Goal: Navigation & Orientation: Understand site structure

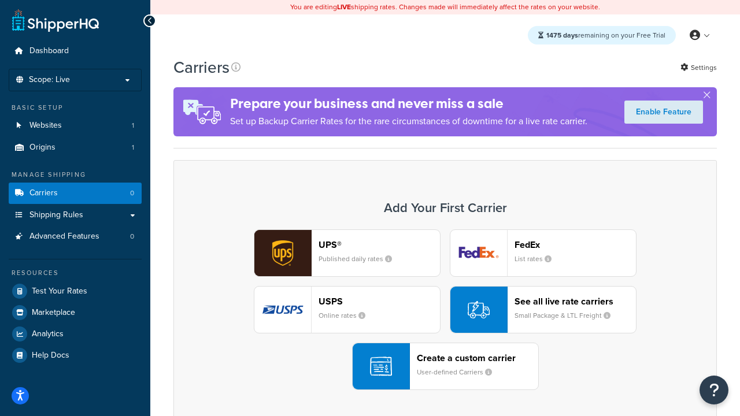
click at [445, 310] on div "UPS® Published daily rates FedEx List rates USPS Online rates See all live rate…" at bounding box center [444, 309] width 519 height 161
click at [575, 244] on header "FedEx" at bounding box center [574, 244] width 121 height 11
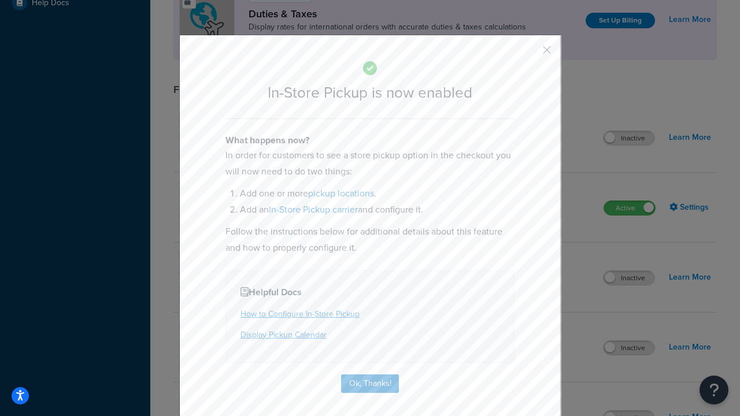
click at [529, 54] on button "button" at bounding box center [529, 54] width 3 height 3
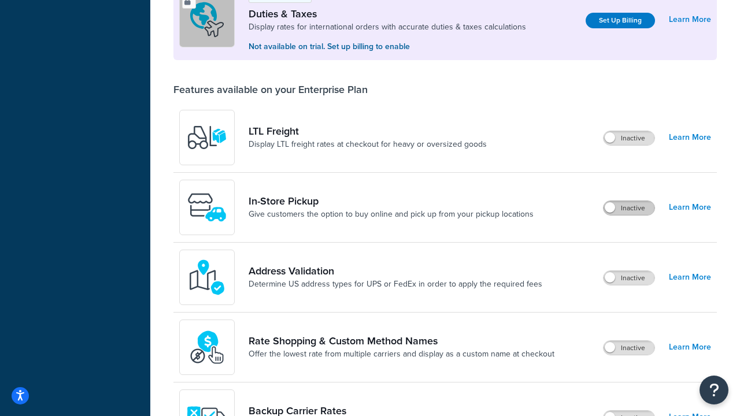
scroll to position [352, 0]
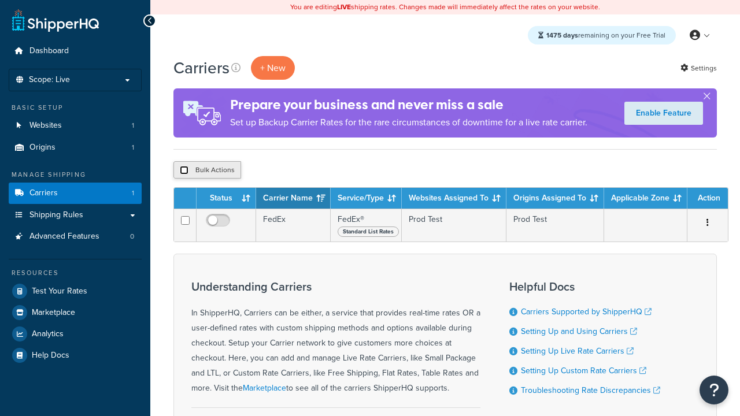
click at [184, 170] on input "checkbox" at bounding box center [184, 170] width 9 height 9
checkbox input "true"
click at [0, 0] on button "Delete" at bounding box center [0, 0] width 0 height 0
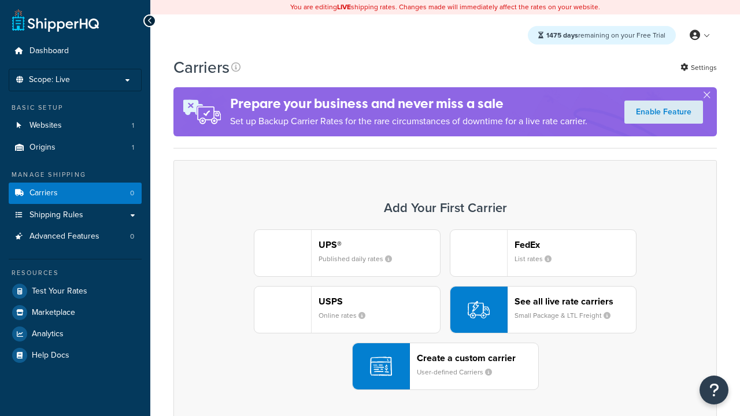
click at [445, 310] on div "UPS® Published daily rates FedEx List rates USPS Online rates See all live rate…" at bounding box center [444, 309] width 519 height 161
click at [575, 244] on header "FedEx" at bounding box center [574, 244] width 121 height 11
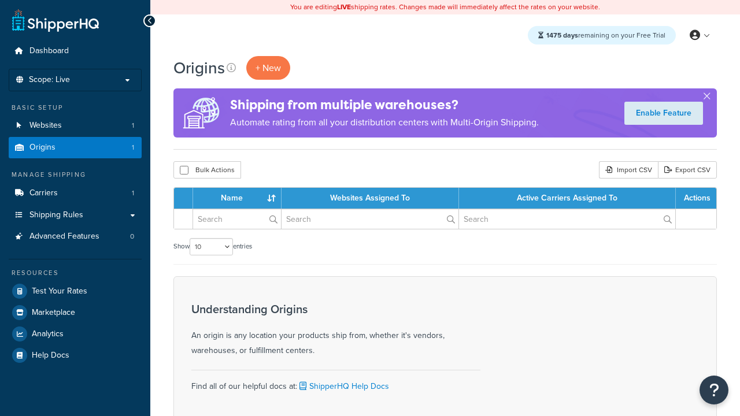
click at [240, 199] on th "Name" at bounding box center [237, 198] width 88 height 21
click at [372, 199] on th "Websites Assigned To" at bounding box center [369, 198] width 177 height 21
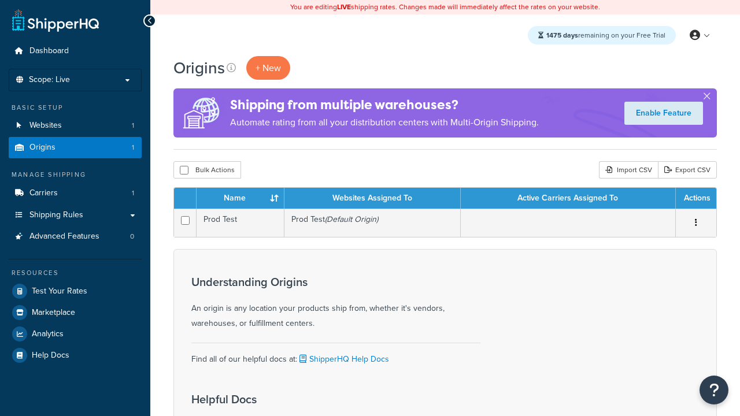
click at [372, 199] on th "Websites Assigned To" at bounding box center [372, 198] width 176 height 21
click at [567, 199] on th "Active Carriers Assigned To" at bounding box center [568, 198] width 215 height 21
click at [695, 199] on th "Actions" at bounding box center [695, 198] width 40 height 21
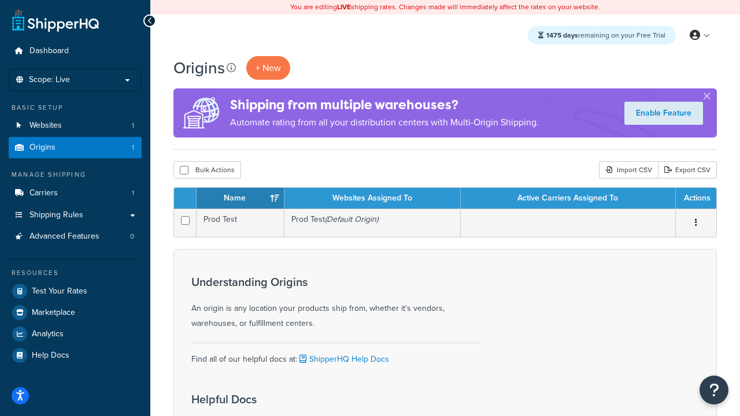
click at [231, 68] on icon at bounding box center [230, 67] width 9 height 9
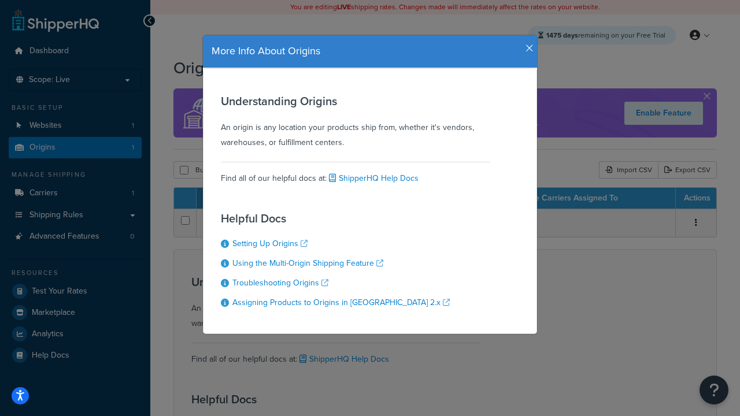
click at [526, 44] on icon "button" at bounding box center [529, 48] width 8 height 10
